Goal: Book appointment/travel/reservation

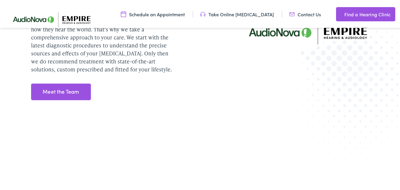
click at [81, 84] on link "Meet the Team" at bounding box center [61, 90] width 60 height 17
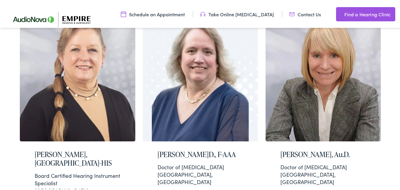
scroll to position [366, 0]
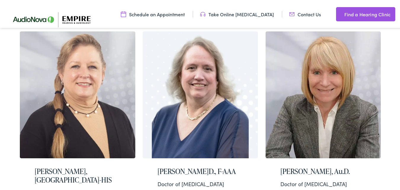
click at [369, 11] on link "Find a Hearing Clinic" at bounding box center [365, 13] width 59 height 14
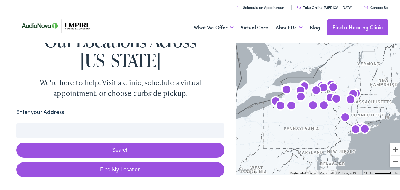
click at [136, 148] on button "Search" at bounding box center [120, 148] width 208 height 15
click at [157, 126] on input "Enter your Address" at bounding box center [120, 129] width 208 height 15
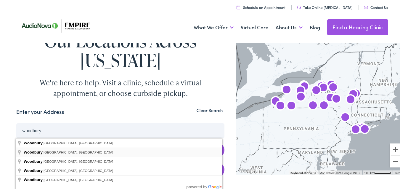
type input "Woodbury, NY, USA"
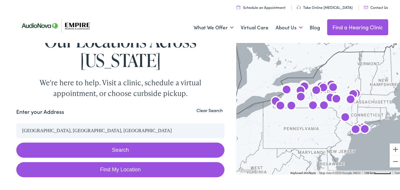
click at [63, 146] on button "Search" at bounding box center [120, 148] width 208 height 15
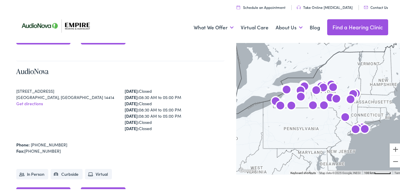
scroll to position [672, 0]
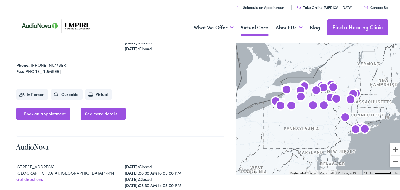
click at [254, 26] on link "Virtual Care" at bounding box center [255, 26] width 28 height 22
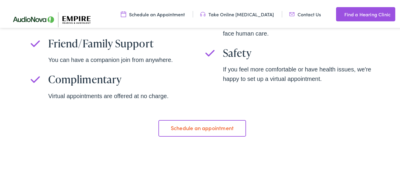
scroll to position [441, 0]
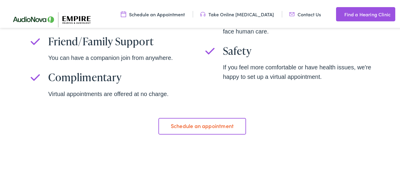
click at [194, 119] on link "Schedule an appointment" at bounding box center [201, 125] width 87 height 17
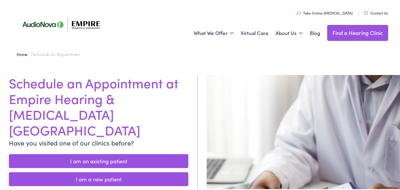
click at [97, 153] on link "I am an existing patient" at bounding box center [98, 160] width 179 height 14
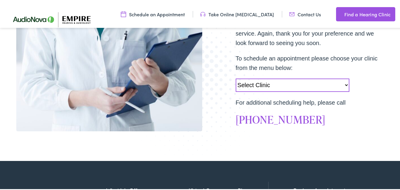
scroll to position [184, 0]
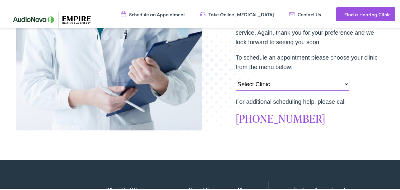
click at [327, 80] on select "Select Clinic Norwich-NY-AudioNova 43 Hale Street Amherst-NY-AudioNova 315 Albe…" at bounding box center [293, 82] width 114 height 13
select select "https://empirehearing.alpacaaudiology.com/locations/woodbury-ny/"
click at [236, 76] on select "Select Clinic Norwich-NY-AudioNova 43 Hale Street Amherst-NY-AudioNova 315 Albe…" at bounding box center [293, 82] width 114 height 13
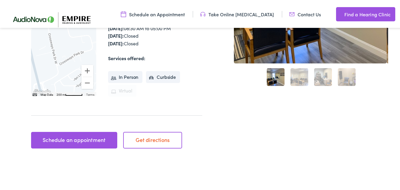
scroll to position [159, 0]
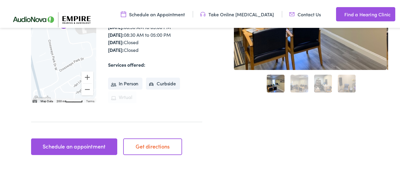
click at [90, 140] on link "Schedule an appointment" at bounding box center [74, 145] width 86 height 17
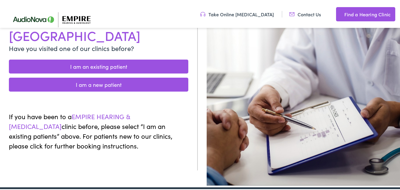
scroll to position [89, 0]
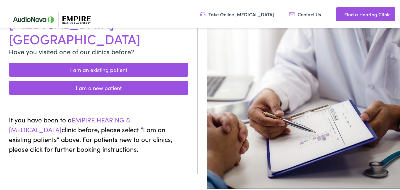
click at [120, 62] on link "I am an existing patient" at bounding box center [98, 69] width 179 height 14
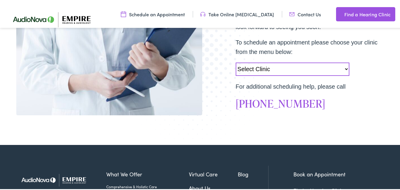
scroll to position [201, 0]
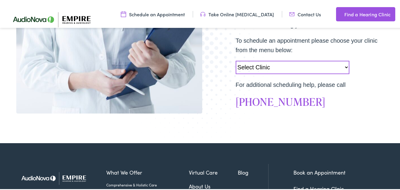
click at [182, 13] on link "Schedule an Appointment" at bounding box center [153, 13] width 64 height 7
